Goal: Navigation & Orientation: Understand site structure

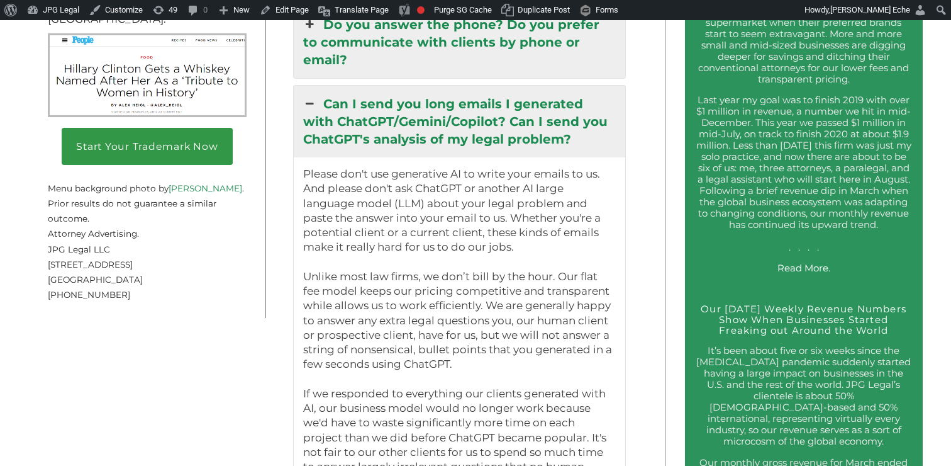
scroll to position [1976, 0]
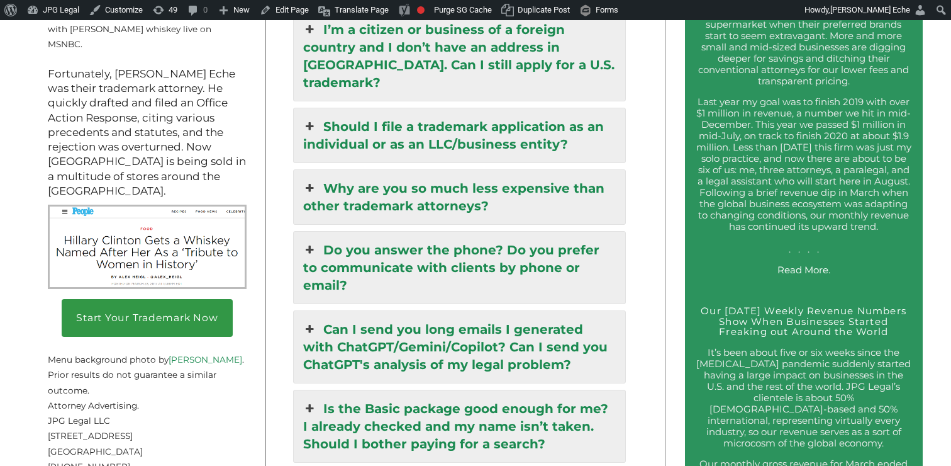
click at [455, 311] on link "Can I send you long emails I generated with ChatGPT/Gemini/Copilot? Can I send …" at bounding box center [460, 347] width 332 height 72
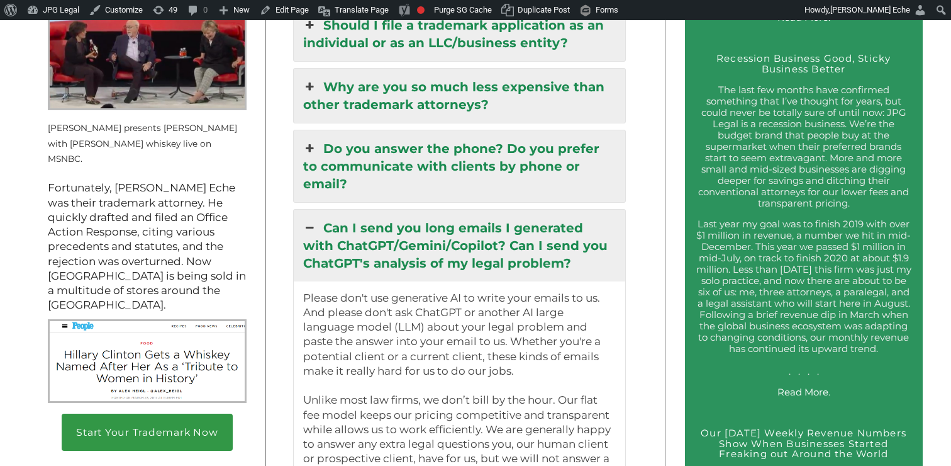
scroll to position [1892, 0]
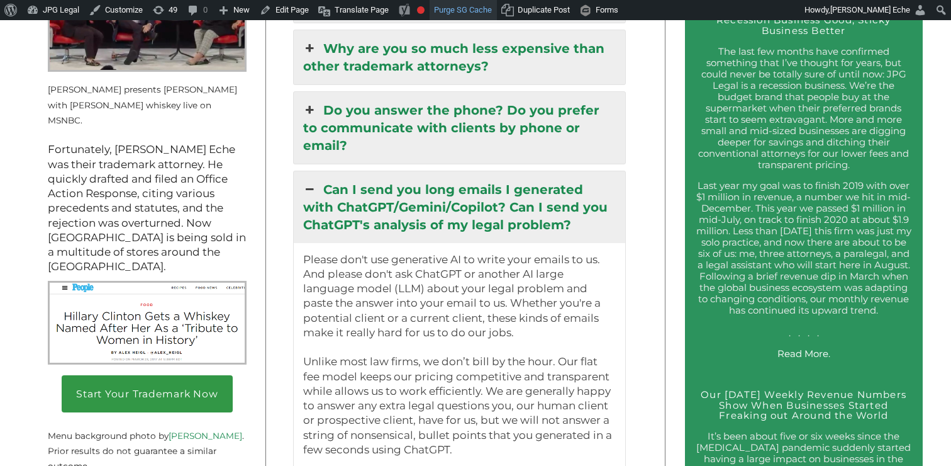
click at [467, 9] on link "Purge SG Cache" at bounding box center [463, 10] width 67 height 20
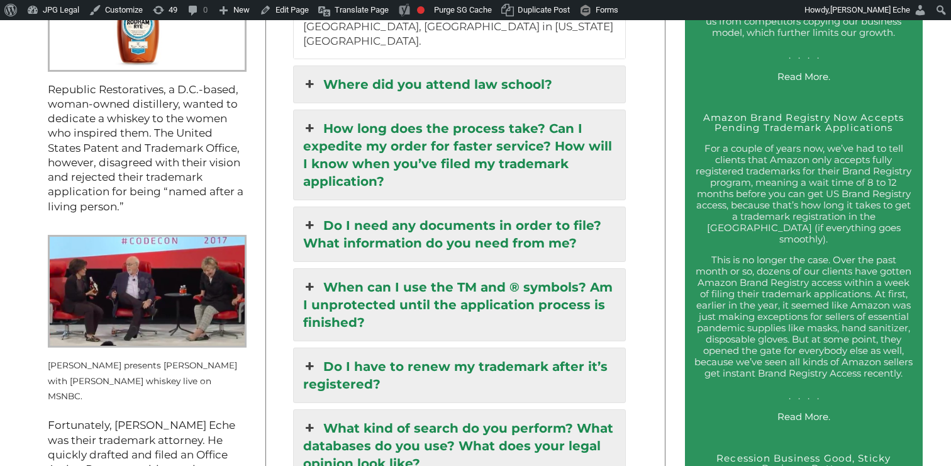
scroll to position [1787, 0]
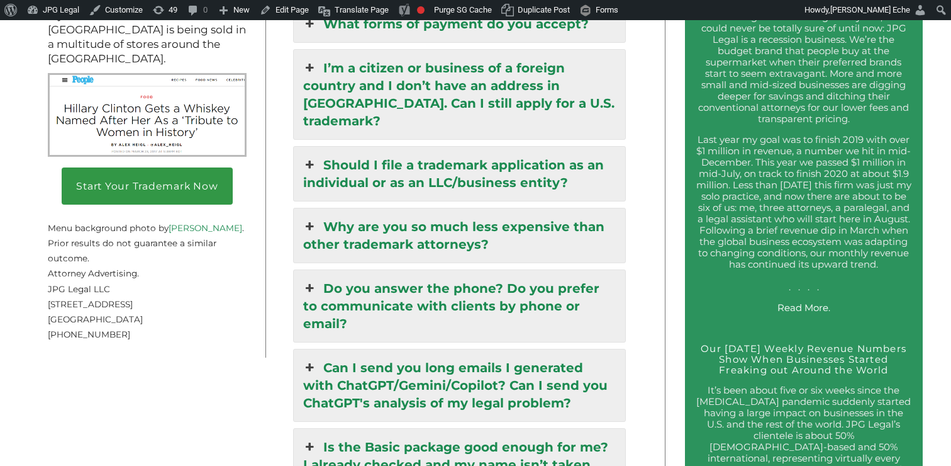
click at [386, 349] on link "Can I send you long emails I generated with ChatGPT/Gemini/Copilot? Can I send …" at bounding box center [460, 385] width 332 height 72
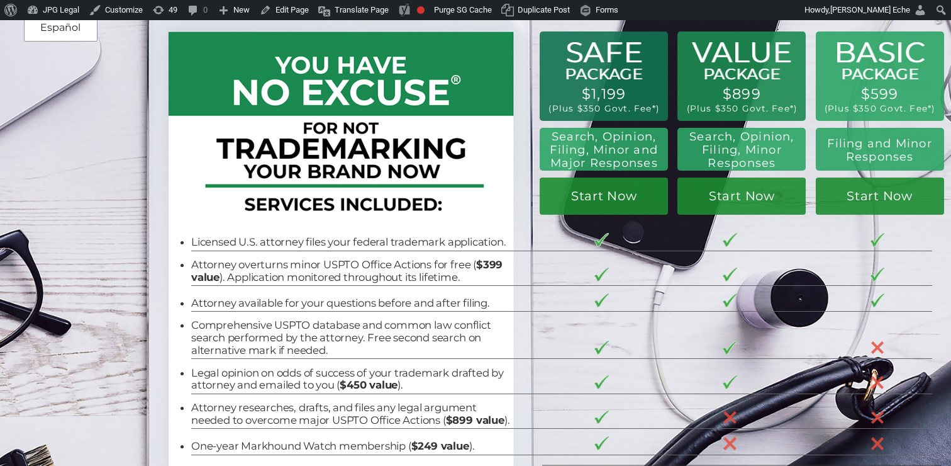
scroll to position [0, 0]
